Goal: Task Accomplishment & Management: Use online tool/utility

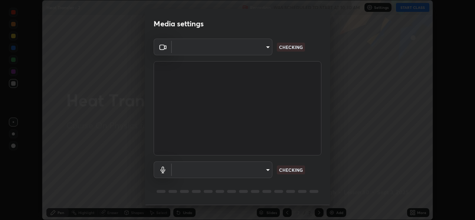
scroll to position [23, 0]
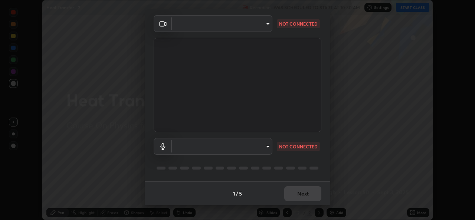
type input "b83fcbaa5aa05f3d9abd7ba45b5566f5f8b9b0dc3c34ab685f1834583bd00222"
type input "539d881b07cb98dc2f05a920cbd93df779e06b7cf5a3913fca54a35cce67d67e"
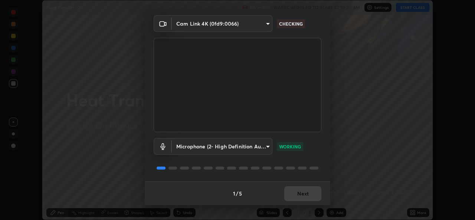
click at [267, 21] on body "Erase all Heat Transfer - 2 Recording WAS SCHEDULED TO START AT 10:30 AM Settin…" at bounding box center [237, 110] width 475 height 220
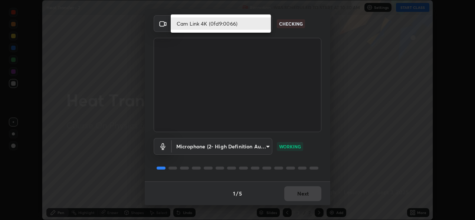
click at [249, 21] on li "Cam Link 4K (0fd9:0066)" at bounding box center [221, 23] width 100 height 12
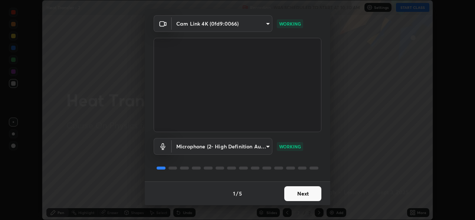
click at [312, 196] on button "Next" at bounding box center [302, 193] width 37 height 15
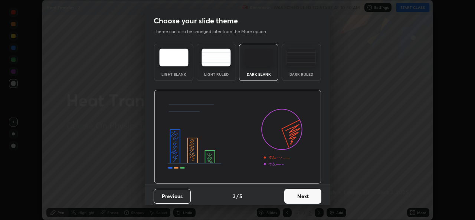
click at [311, 195] on button "Next" at bounding box center [302, 196] width 37 height 15
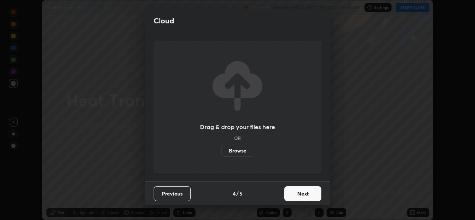
click at [311, 195] on button "Next" at bounding box center [302, 193] width 37 height 15
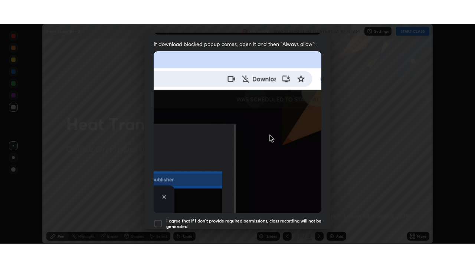
scroll to position [175, 0]
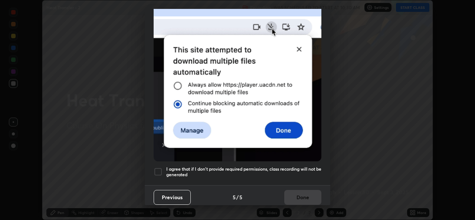
click at [162, 167] on div at bounding box center [158, 171] width 9 height 9
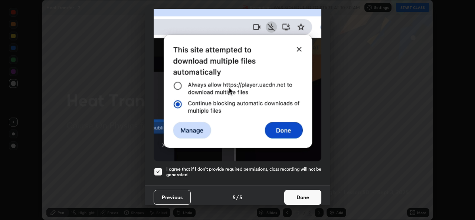
click at [289, 196] on button "Done" at bounding box center [302, 197] width 37 height 15
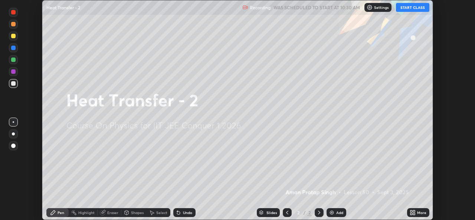
click at [412, 7] on button "START CLASS" at bounding box center [412, 7] width 33 height 9
click at [419, 214] on div "More" at bounding box center [421, 213] width 9 height 4
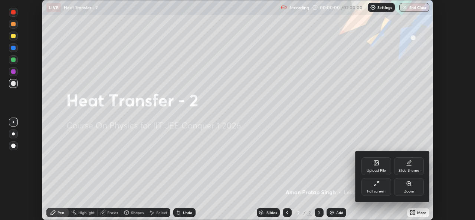
click at [380, 192] on div "Full screen" at bounding box center [376, 192] width 19 height 4
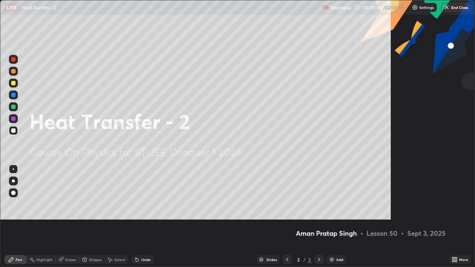
scroll to position [267, 475]
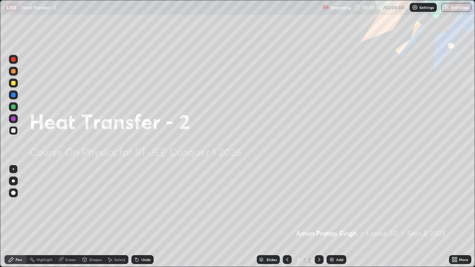
click at [337, 220] on div "Add" at bounding box center [339, 260] width 7 height 4
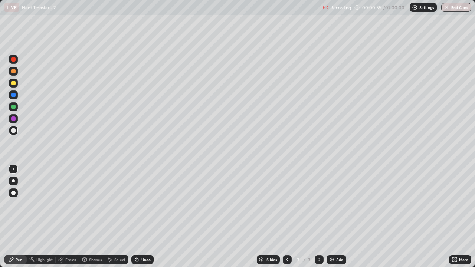
click at [13, 181] on div at bounding box center [13, 181] width 3 height 3
click at [14, 84] on div at bounding box center [13, 83] width 4 height 4
click at [334, 220] on div "Add" at bounding box center [337, 259] width 20 height 9
click at [14, 127] on div at bounding box center [13, 130] width 9 height 9
click at [14, 84] on div at bounding box center [13, 83] width 4 height 4
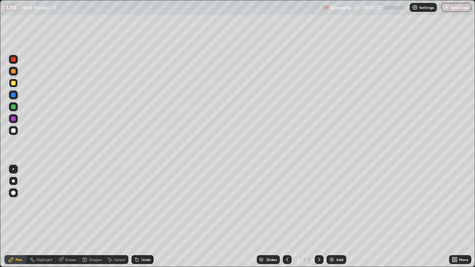
click at [13, 131] on div at bounding box center [13, 130] width 4 height 4
click at [14, 107] on div at bounding box center [13, 107] width 4 height 4
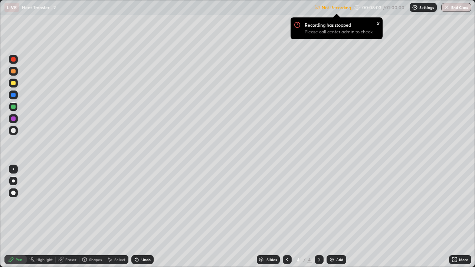
click at [426, 6] on p "Settings" at bounding box center [426, 8] width 14 height 4
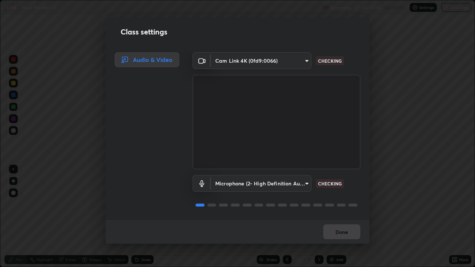
scroll to position [1, 0]
click at [351, 220] on button "Done" at bounding box center [341, 232] width 37 height 15
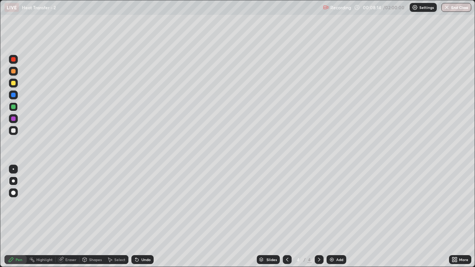
click at [336, 220] on div "Add" at bounding box center [339, 260] width 7 height 4
click at [14, 130] on div at bounding box center [13, 130] width 4 height 4
click at [287, 220] on icon at bounding box center [287, 260] width 6 height 6
click at [320, 220] on icon at bounding box center [319, 260] width 6 height 6
click at [70, 220] on div "Eraser" at bounding box center [68, 259] width 24 height 9
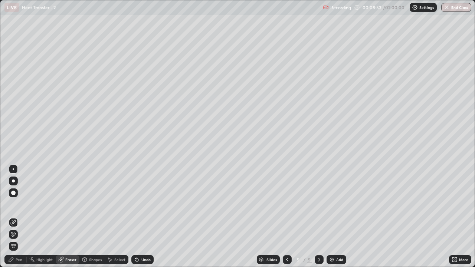
click at [13, 220] on icon at bounding box center [11, 260] width 4 height 4
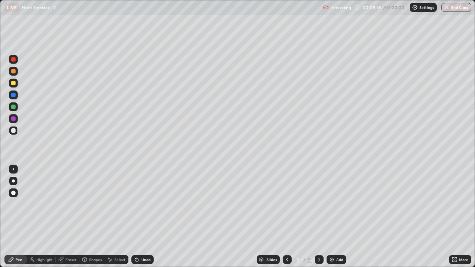
click at [12, 83] on div at bounding box center [13, 83] width 4 height 4
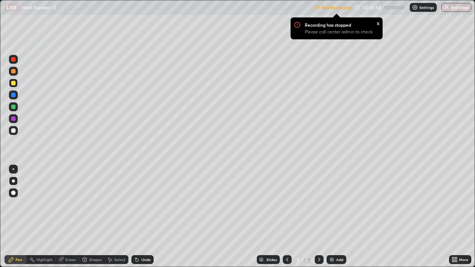
click at [13, 105] on div at bounding box center [13, 107] width 4 height 4
click at [420, 9] on p "Settings" at bounding box center [426, 8] width 14 height 4
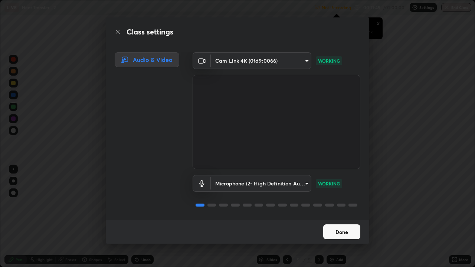
click at [349, 220] on button "Done" at bounding box center [341, 232] width 37 height 15
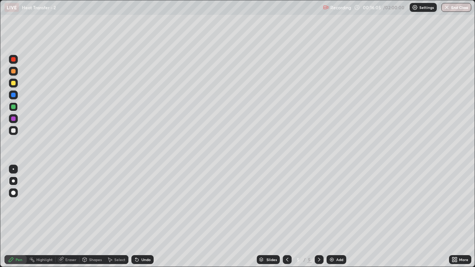
click at [338, 220] on div "Add" at bounding box center [339, 260] width 7 height 4
click at [17, 130] on div at bounding box center [13, 130] width 9 height 9
click at [285, 220] on icon at bounding box center [287, 260] width 6 height 6
click at [317, 220] on icon at bounding box center [319, 260] width 6 height 6
click at [287, 220] on icon at bounding box center [287, 260] width 2 height 4
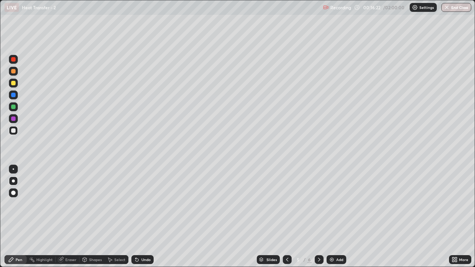
click at [318, 220] on icon at bounding box center [319, 260] width 6 height 6
click at [287, 220] on icon at bounding box center [287, 260] width 6 height 6
click at [318, 220] on icon at bounding box center [319, 260] width 6 height 6
click at [70, 220] on div "Eraser" at bounding box center [70, 260] width 11 height 4
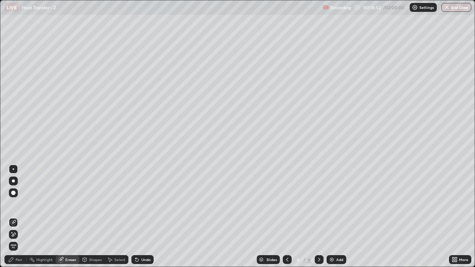
click at [19, 220] on div "Pen" at bounding box center [19, 260] width 7 height 4
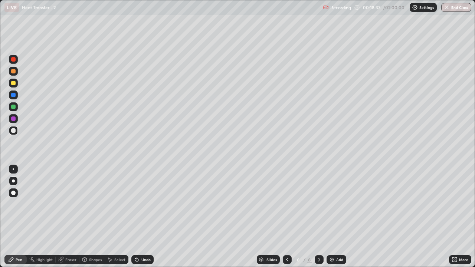
click at [287, 220] on div at bounding box center [287, 259] width 9 height 9
click at [317, 220] on icon at bounding box center [319, 260] width 6 height 6
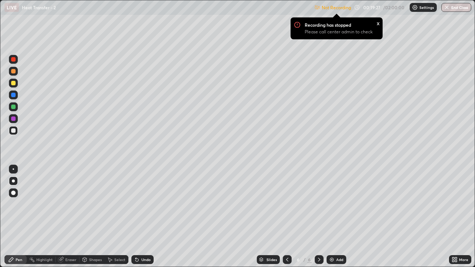
click at [421, 7] on p "Settings" at bounding box center [426, 8] width 14 height 4
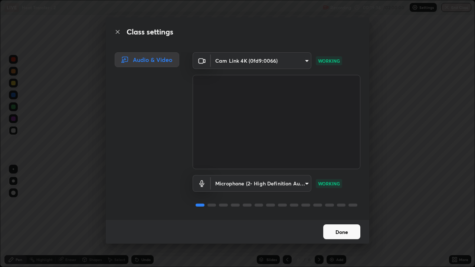
click at [347, 220] on button "Done" at bounding box center [341, 232] width 37 height 15
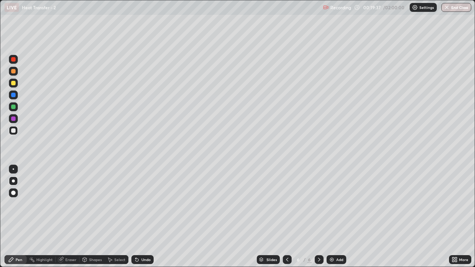
click at [334, 220] on div "Add" at bounding box center [337, 259] width 20 height 9
click at [15, 82] on div at bounding box center [13, 83] width 4 height 4
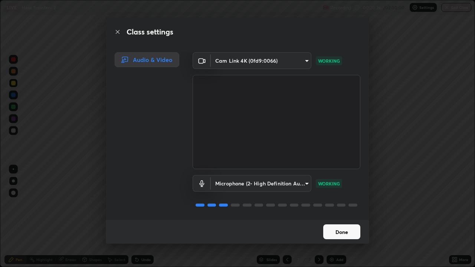
click at [354, 220] on button "Done" at bounding box center [341, 232] width 37 height 15
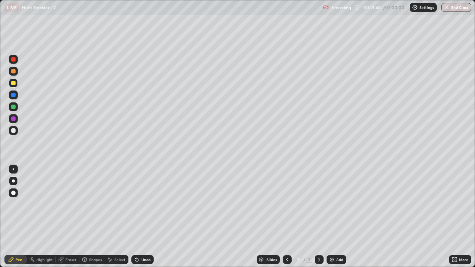
click at [145, 220] on div "Undo" at bounding box center [145, 260] width 9 height 4
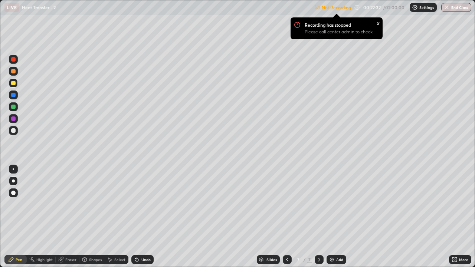
click at [425, 7] on p "Settings" at bounding box center [426, 8] width 14 height 4
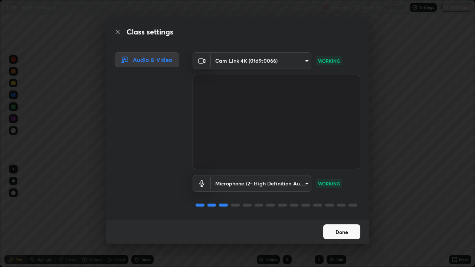
click at [351, 220] on button "Done" at bounding box center [341, 232] width 37 height 15
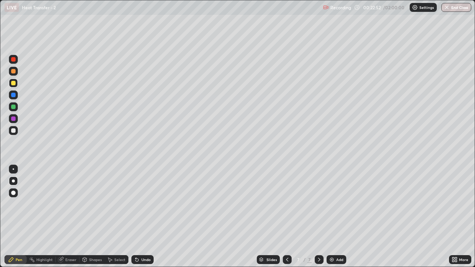
click at [337, 220] on div "Add" at bounding box center [339, 260] width 7 height 4
click at [15, 128] on div at bounding box center [13, 130] width 9 height 9
click at [14, 83] on div at bounding box center [13, 83] width 4 height 4
click at [14, 131] on div at bounding box center [13, 130] width 4 height 4
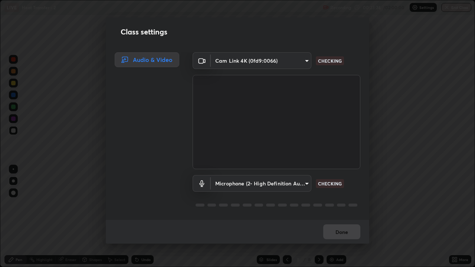
click at [315, 68] on div "Cam Link 4K (0fd9:0066) b83fcbaa5aa05f3d9abd7ba45b5566f5f8b9b0dc3c34ab685f18345…" at bounding box center [277, 60] width 168 height 17
click at [342, 220] on button "Done" at bounding box center [341, 232] width 37 height 15
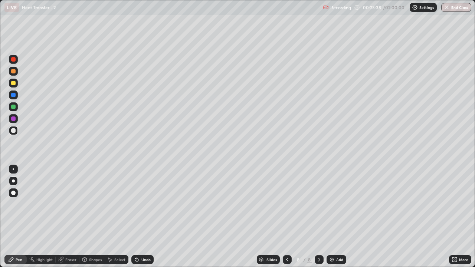
click at [144, 220] on div "Undo" at bounding box center [142, 259] width 22 height 9
click at [145, 220] on div "Undo" at bounding box center [145, 260] width 9 height 4
click at [143, 220] on div "Undo" at bounding box center [145, 260] width 9 height 4
click at [12, 82] on div at bounding box center [13, 83] width 4 height 4
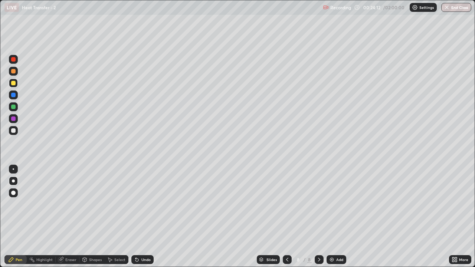
click at [12, 109] on div at bounding box center [13, 107] width 4 height 4
click at [287, 220] on icon at bounding box center [287, 260] width 6 height 6
click at [321, 220] on div at bounding box center [319, 259] width 9 height 9
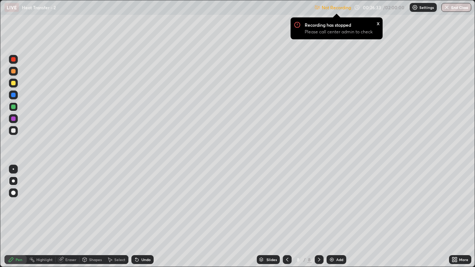
click at [424, 6] on p "Settings" at bounding box center [426, 8] width 14 height 4
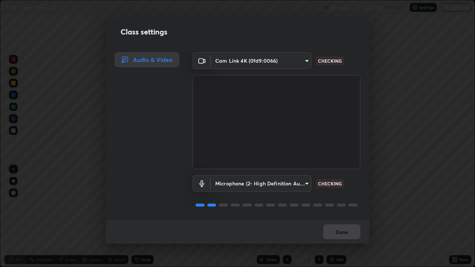
scroll to position [0, 0]
click at [351, 220] on button "Done" at bounding box center [341, 232] width 37 height 15
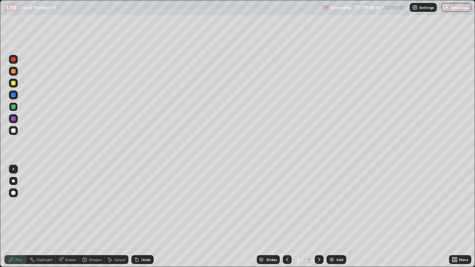
click at [12, 83] on div at bounding box center [13, 83] width 4 height 4
click at [15, 129] on div at bounding box center [13, 130] width 4 height 4
click at [336, 220] on div "Add" at bounding box center [337, 259] width 20 height 9
click at [289, 220] on div at bounding box center [287, 259] width 9 height 9
click at [318, 220] on icon at bounding box center [319, 260] width 6 height 6
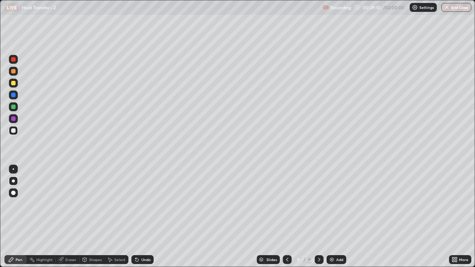
click at [287, 220] on icon at bounding box center [287, 260] width 6 height 6
click at [318, 220] on icon at bounding box center [319, 260] width 6 height 6
click at [287, 220] on icon at bounding box center [287, 260] width 6 height 6
click at [319, 220] on icon at bounding box center [319, 260] width 6 height 6
click at [286, 220] on icon at bounding box center [287, 260] width 6 height 6
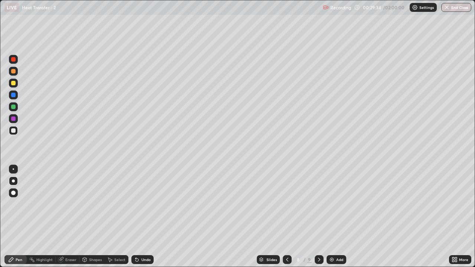
click at [318, 220] on icon at bounding box center [319, 260] width 6 height 6
click at [15, 82] on div at bounding box center [13, 83] width 4 height 4
click at [287, 220] on icon at bounding box center [287, 260] width 6 height 6
click at [318, 220] on icon at bounding box center [319, 260] width 6 height 6
click at [290, 220] on div at bounding box center [287, 259] width 9 height 9
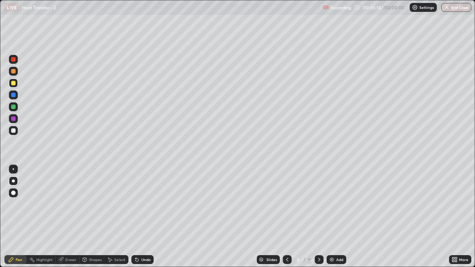
click at [318, 220] on icon at bounding box center [319, 260] width 6 height 6
click at [286, 220] on icon at bounding box center [287, 260] width 6 height 6
click at [317, 220] on icon at bounding box center [319, 260] width 6 height 6
click at [287, 220] on icon at bounding box center [287, 260] width 6 height 6
click at [318, 220] on icon at bounding box center [319, 260] width 6 height 6
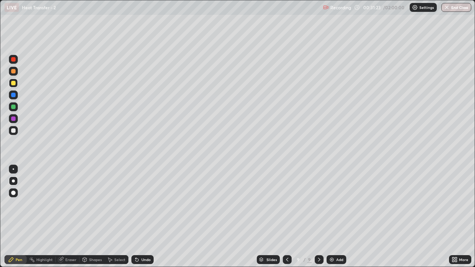
click at [287, 220] on icon at bounding box center [287, 260] width 6 height 6
click at [318, 220] on icon at bounding box center [319, 260] width 6 height 6
click at [336, 220] on div "Add" at bounding box center [339, 260] width 7 height 4
click at [13, 131] on div at bounding box center [13, 130] width 4 height 4
click at [13, 83] on div at bounding box center [13, 83] width 4 height 4
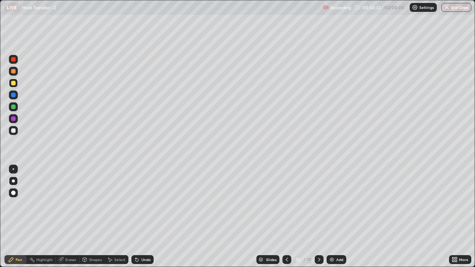
click at [14, 109] on div at bounding box center [13, 107] width 4 height 4
click at [14, 131] on div at bounding box center [13, 130] width 4 height 4
click at [14, 84] on div at bounding box center [13, 83] width 4 height 4
click at [337, 220] on div "Add" at bounding box center [339, 260] width 7 height 4
click at [15, 127] on div at bounding box center [13, 130] width 9 height 9
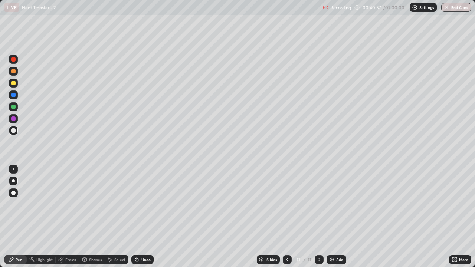
click at [69, 220] on div "Eraser" at bounding box center [68, 259] width 24 height 9
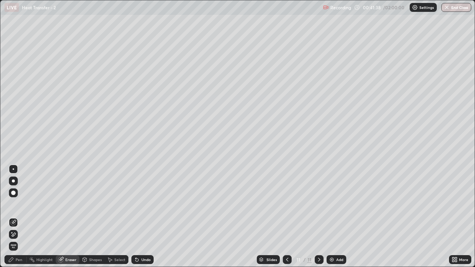
click at [339, 220] on div "Add" at bounding box center [337, 259] width 20 height 9
click at [17, 220] on div "Pen" at bounding box center [15, 259] width 22 height 9
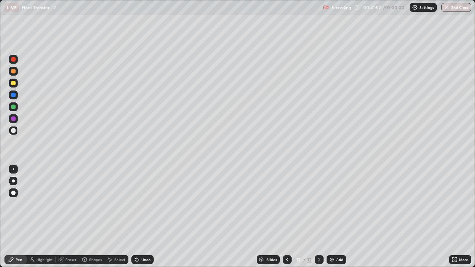
click at [16, 84] on div at bounding box center [13, 83] width 9 height 9
click at [12, 107] on div at bounding box center [13, 107] width 4 height 4
click at [141, 220] on div "Undo" at bounding box center [145, 260] width 9 height 4
click at [67, 220] on div "Eraser" at bounding box center [70, 260] width 11 height 4
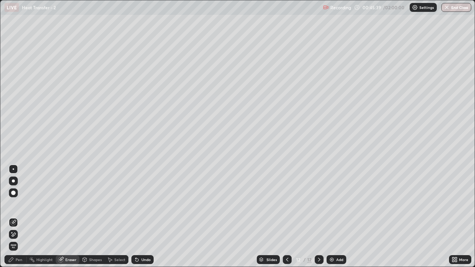
click at [21, 220] on div "Pen" at bounding box center [19, 260] width 7 height 4
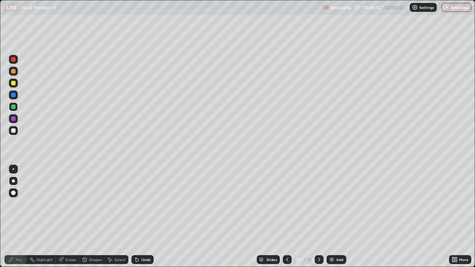
click at [14, 82] on div at bounding box center [13, 83] width 4 height 4
click at [66, 220] on div "Eraser" at bounding box center [70, 260] width 11 height 4
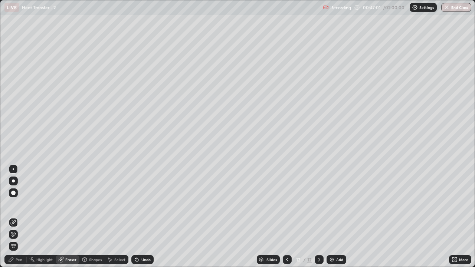
click at [16, 220] on div "Pen" at bounding box center [19, 260] width 7 height 4
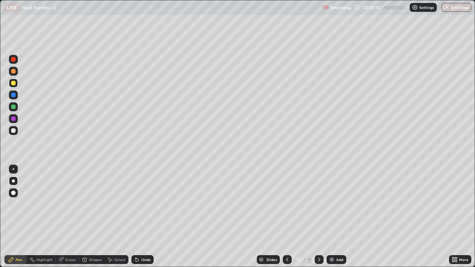
click at [16, 128] on div at bounding box center [13, 130] width 9 height 9
click at [335, 220] on div "Add" at bounding box center [337, 259] width 20 height 9
click at [145, 220] on div "Undo" at bounding box center [145, 260] width 9 height 4
click at [15, 82] on div at bounding box center [13, 83] width 4 height 4
click at [141, 220] on div "Undo" at bounding box center [145, 260] width 9 height 4
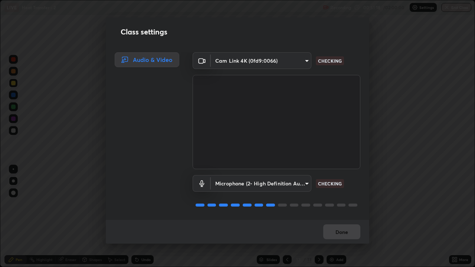
scroll to position [1, 0]
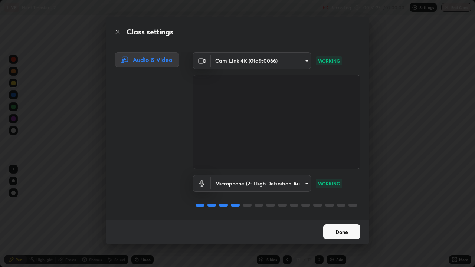
click at [334, 220] on button "Done" at bounding box center [341, 232] width 37 height 15
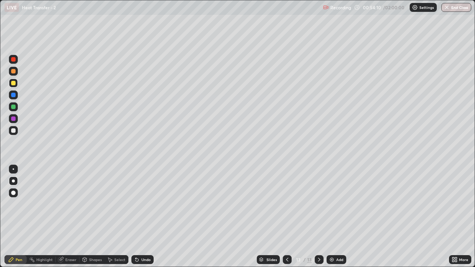
click at [336, 220] on div "Add" at bounding box center [339, 260] width 7 height 4
click at [14, 131] on div at bounding box center [13, 130] width 4 height 4
click at [14, 85] on div at bounding box center [13, 83] width 4 height 4
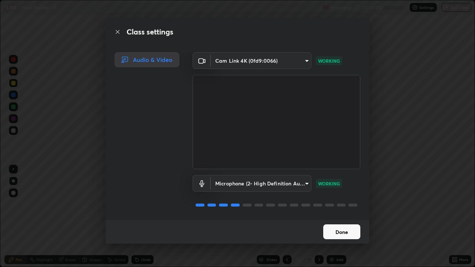
click at [347, 220] on button "Done" at bounding box center [341, 232] width 37 height 15
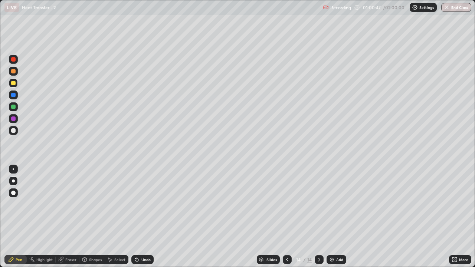
click at [13, 129] on div at bounding box center [13, 130] width 4 height 4
click at [16, 108] on div at bounding box center [13, 106] width 9 height 9
click at [336, 220] on div "Add" at bounding box center [337, 259] width 20 height 9
click at [14, 130] on div at bounding box center [13, 130] width 4 height 4
click at [287, 220] on icon at bounding box center [287, 260] width 6 height 6
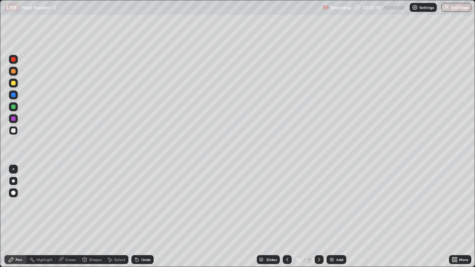
click at [319, 220] on icon at bounding box center [319, 260] width 6 height 6
click at [143, 220] on div "Undo" at bounding box center [142, 259] width 22 height 9
click at [14, 220] on div "Pen" at bounding box center [15, 259] width 22 height 9
click at [141, 220] on div "Undo" at bounding box center [145, 260] width 9 height 4
click at [146, 220] on div "Undo" at bounding box center [145, 260] width 9 height 4
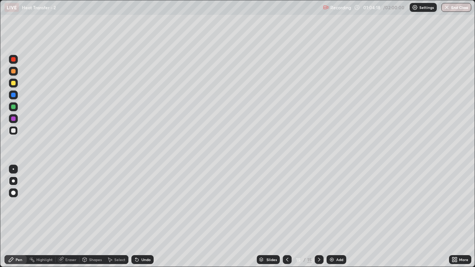
click at [13, 84] on div at bounding box center [13, 83] width 4 height 4
click at [290, 220] on div at bounding box center [287, 259] width 9 height 9
click at [318, 220] on icon at bounding box center [319, 260] width 6 height 6
click at [289, 220] on div at bounding box center [287, 259] width 9 height 9
click at [318, 220] on icon at bounding box center [319, 260] width 6 height 6
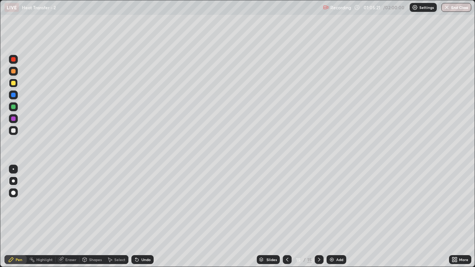
click at [287, 220] on icon at bounding box center [287, 260] width 6 height 6
click at [317, 220] on icon at bounding box center [319, 260] width 6 height 6
click at [287, 220] on icon at bounding box center [287, 260] width 6 height 6
click at [317, 220] on icon at bounding box center [319, 260] width 6 height 6
click at [336, 220] on div "Add" at bounding box center [339, 260] width 7 height 4
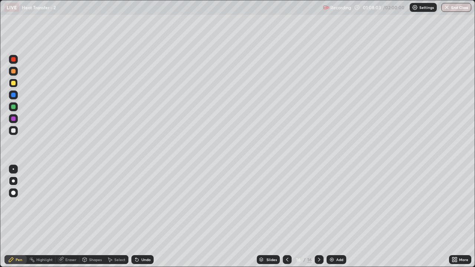
click at [15, 129] on div at bounding box center [13, 130] width 4 height 4
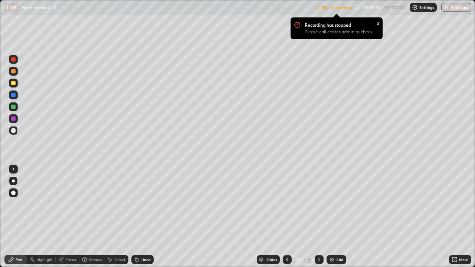
click at [16, 84] on div at bounding box center [13, 83] width 9 height 9
click at [13, 84] on div at bounding box center [13, 83] width 4 height 4
click at [319, 220] on icon at bounding box center [319, 260] width 2 height 4
click at [286, 220] on icon at bounding box center [287, 260] width 6 height 6
click at [290, 220] on div at bounding box center [287, 259] width 9 height 9
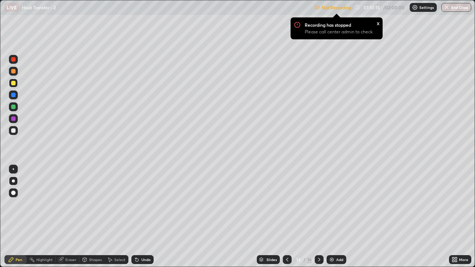
click at [420, 6] on p "Settings" at bounding box center [426, 8] width 14 height 4
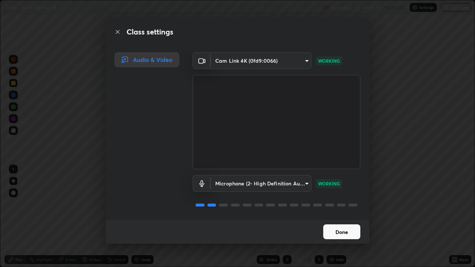
click at [348, 220] on button "Done" at bounding box center [341, 232] width 37 height 15
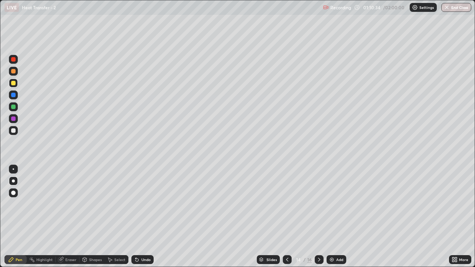
click at [318, 220] on icon at bounding box center [319, 260] width 6 height 6
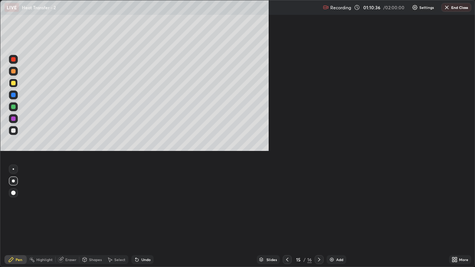
scroll to position [267, 475]
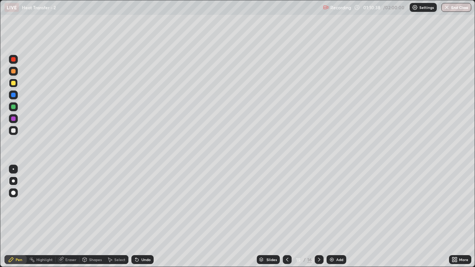
click at [318, 220] on icon at bounding box center [319, 260] width 2 height 4
click at [14, 84] on div at bounding box center [13, 83] width 4 height 4
click at [71, 220] on div "Eraser" at bounding box center [70, 260] width 11 height 4
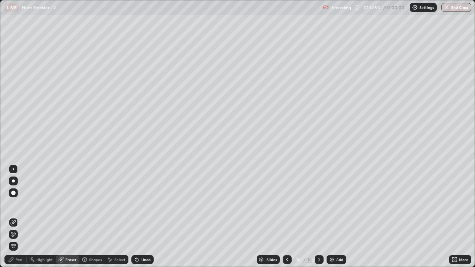
click at [17, 220] on div "Pen" at bounding box center [15, 259] width 22 height 9
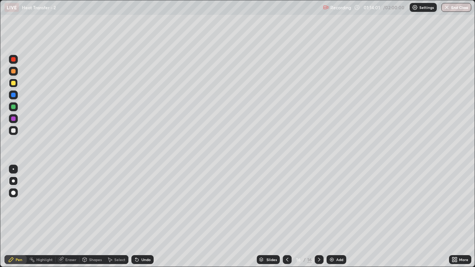
click at [69, 220] on div "Eraser" at bounding box center [70, 260] width 11 height 4
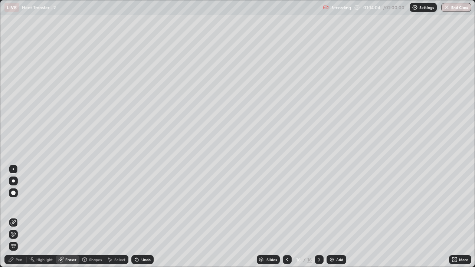
click at [17, 220] on div "Pen" at bounding box center [15, 259] width 22 height 9
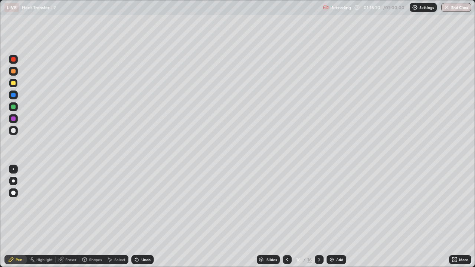
click at [66, 220] on div "Eraser" at bounding box center [68, 259] width 24 height 9
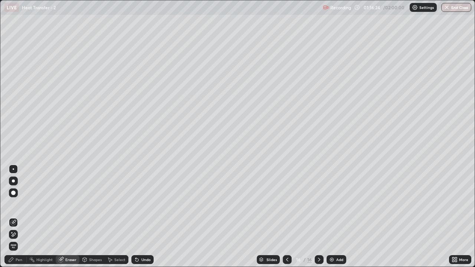
click at [18, 220] on div "Pen" at bounding box center [19, 260] width 7 height 4
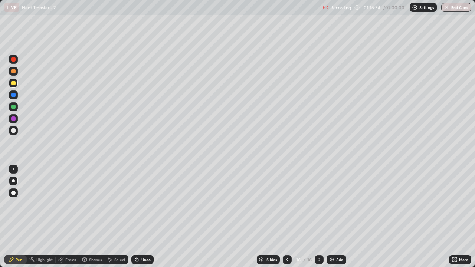
click at [14, 131] on div at bounding box center [13, 130] width 4 height 4
click at [317, 220] on icon at bounding box center [319, 260] width 6 height 6
click at [334, 220] on div "Add" at bounding box center [337, 259] width 20 height 9
click at [287, 220] on icon at bounding box center [287, 260] width 6 height 6
click at [318, 220] on icon at bounding box center [319, 260] width 6 height 6
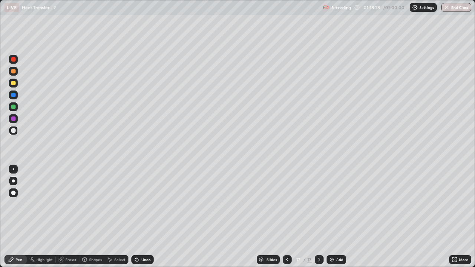
click at [287, 220] on icon at bounding box center [287, 260] width 2 height 4
click at [318, 220] on icon at bounding box center [319, 260] width 6 height 6
click at [12, 84] on div at bounding box center [13, 83] width 4 height 4
click at [145, 220] on div "Undo" at bounding box center [145, 260] width 9 height 4
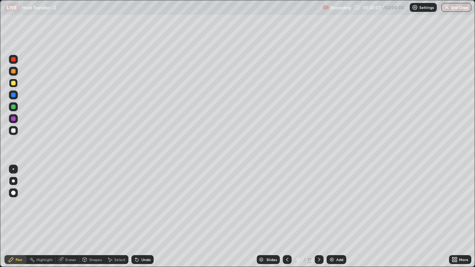
click at [146, 220] on div "Undo" at bounding box center [145, 260] width 9 height 4
click at [318, 220] on icon at bounding box center [319, 260] width 2 height 4
click at [336, 220] on div "Add" at bounding box center [339, 260] width 7 height 4
click at [319, 220] on icon at bounding box center [319, 260] width 6 height 6
click at [333, 220] on div "Add" at bounding box center [337, 259] width 20 height 9
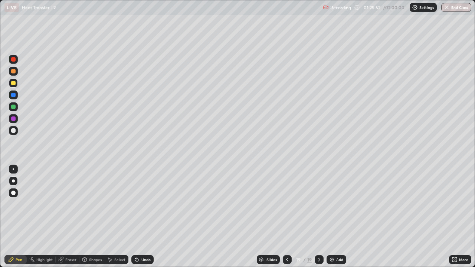
click at [13, 130] on div at bounding box center [13, 130] width 4 height 4
click at [141, 220] on div "Undo" at bounding box center [145, 260] width 9 height 4
click at [140, 220] on div "Undo" at bounding box center [142, 259] width 22 height 9
click at [318, 220] on icon at bounding box center [319, 260] width 6 height 6
click at [336, 220] on div "Add" at bounding box center [337, 259] width 20 height 9
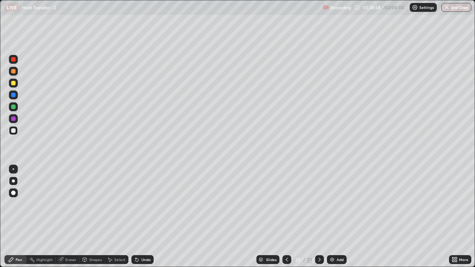
click at [286, 220] on icon at bounding box center [287, 260] width 6 height 6
click at [319, 220] on icon at bounding box center [320, 260] width 6 height 6
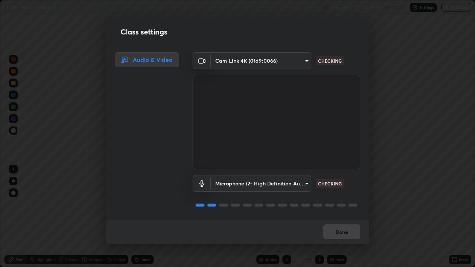
scroll to position [1, 0]
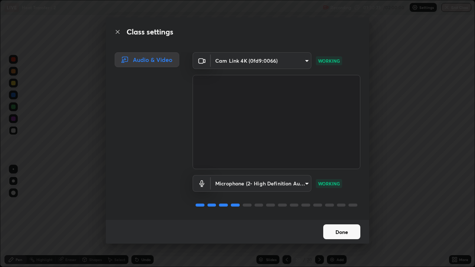
click at [339, 220] on button "Done" at bounding box center [341, 232] width 37 height 15
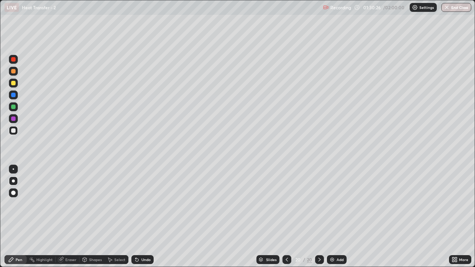
click at [65, 220] on div "Eraser" at bounding box center [68, 259] width 24 height 9
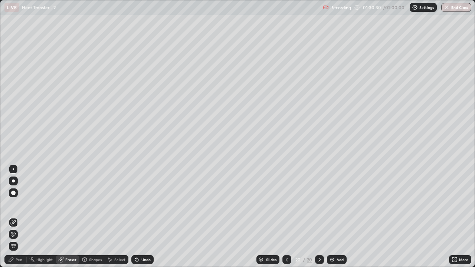
click at [20, 220] on div "Pen" at bounding box center [19, 260] width 7 height 4
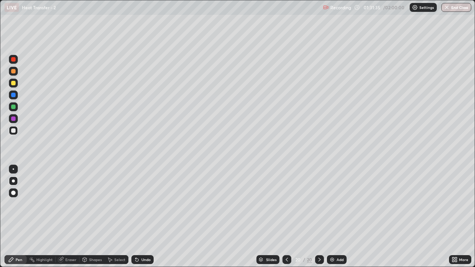
click at [287, 220] on icon at bounding box center [287, 260] width 2 height 4
click at [317, 220] on icon at bounding box center [320, 260] width 6 height 6
click at [319, 220] on icon at bounding box center [320, 260] width 6 height 6
click at [333, 220] on img at bounding box center [332, 260] width 6 height 6
click at [142, 220] on div "Undo" at bounding box center [145, 260] width 9 height 4
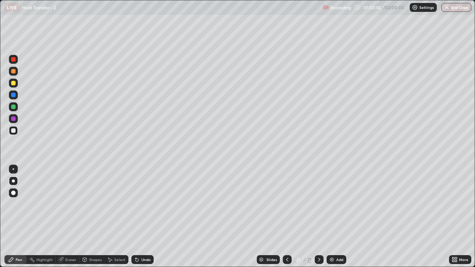
click at [148, 220] on div "Undo" at bounding box center [145, 260] width 9 height 4
click at [14, 83] on div at bounding box center [13, 83] width 4 height 4
click at [14, 106] on div at bounding box center [13, 107] width 4 height 4
click at [17, 84] on div at bounding box center [13, 83] width 9 height 9
click at [17, 118] on div at bounding box center [13, 118] width 9 height 9
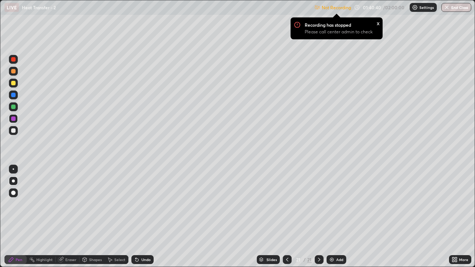
click at [334, 220] on div "Add" at bounding box center [337, 259] width 20 height 9
click at [422, 7] on p "Settings" at bounding box center [426, 8] width 14 height 4
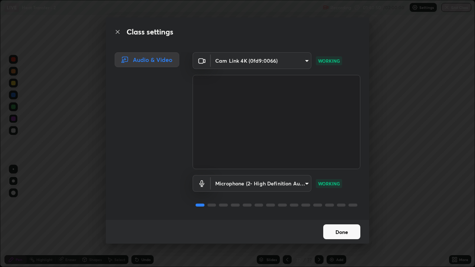
click at [341, 220] on button "Done" at bounding box center [341, 232] width 37 height 15
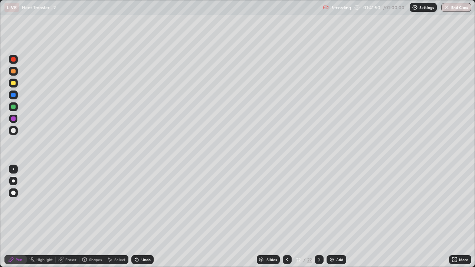
click at [15, 82] on div at bounding box center [13, 83] width 4 height 4
click at [141, 220] on div "Undo" at bounding box center [145, 260] width 9 height 4
click at [319, 220] on div at bounding box center [319, 259] width 9 height 9
click at [336, 220] on div "Add" at bounding box center [337, 259] width 20 height 9
click at [14, 128] on div at bounding box center [13, 130] width 4 height 4
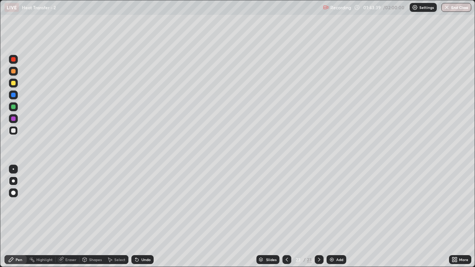
click at [14, 84] on div at bounding box center [13, 83] width 4 height 4
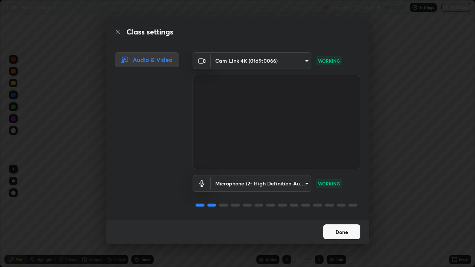
click at [329, 220] on button "Done" at bounding box center [341, 232] width 37 height 15
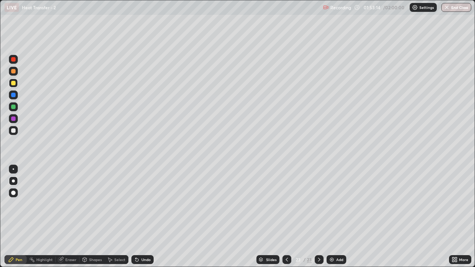
click at [320, 220] on icon at bounding box center [319, 260] width 6 height 6
click at [334, 220] on div "Add" at bounding box center [337, 259] width 20 height 9
click at [455, 5] on button "End Class" at bounding box center [456, 7] width 29 height 9
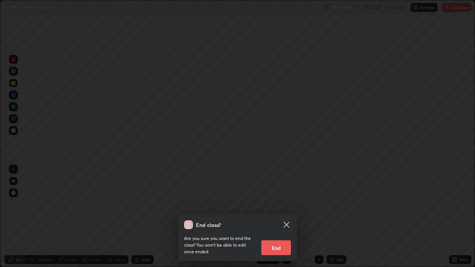
click at [286, 220] on button "End" at bounding box center [276, 248] width 30 height 15
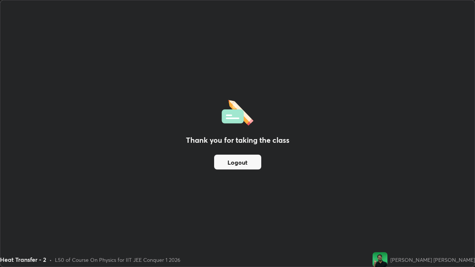
click at [232, 164] on button "Logout" at bounding box center [237, 162] width 47 height 15
click at [231, 162] on button "Logout" at bounding box center [237, 162] width 47 height 15
click at [230, 162] on button "Logout" at bounding box center [237, 162] width 47 height 15
click at [90, 210] on div "Thank you for taking the class Logout" at bounding box center [237, 133] width 474 height 266
click at [319, 169] on div "Thank you for taking the class Logout" at bounding box center [237, 133] width 474 height 266
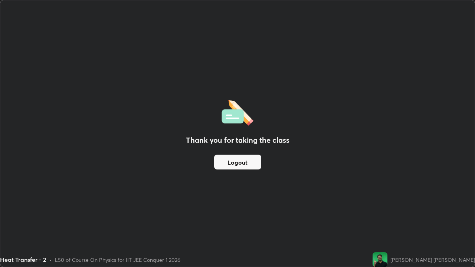
click at [339, 176] on div "Thank you for taking the class Logout" at bounding box center [237, 133] width 474 height 266
click at [366, 163] on div "Thank you for taking the class Logout" at bounding box center [237, 133] width 474 height 266
click at [365, 160] on div "Thank you for taking the class Logout" at bounding box center [237, 133] width 474 height 266
click at [375, 160] on div "Thank you for taking the class Logout" at bounding box center [237, 133] width 474 height 266
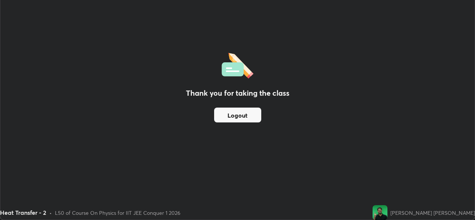
scroll to position [36896, 36641]
